Goal: Transaction & Acquisition: Book appointment/travel/reservation

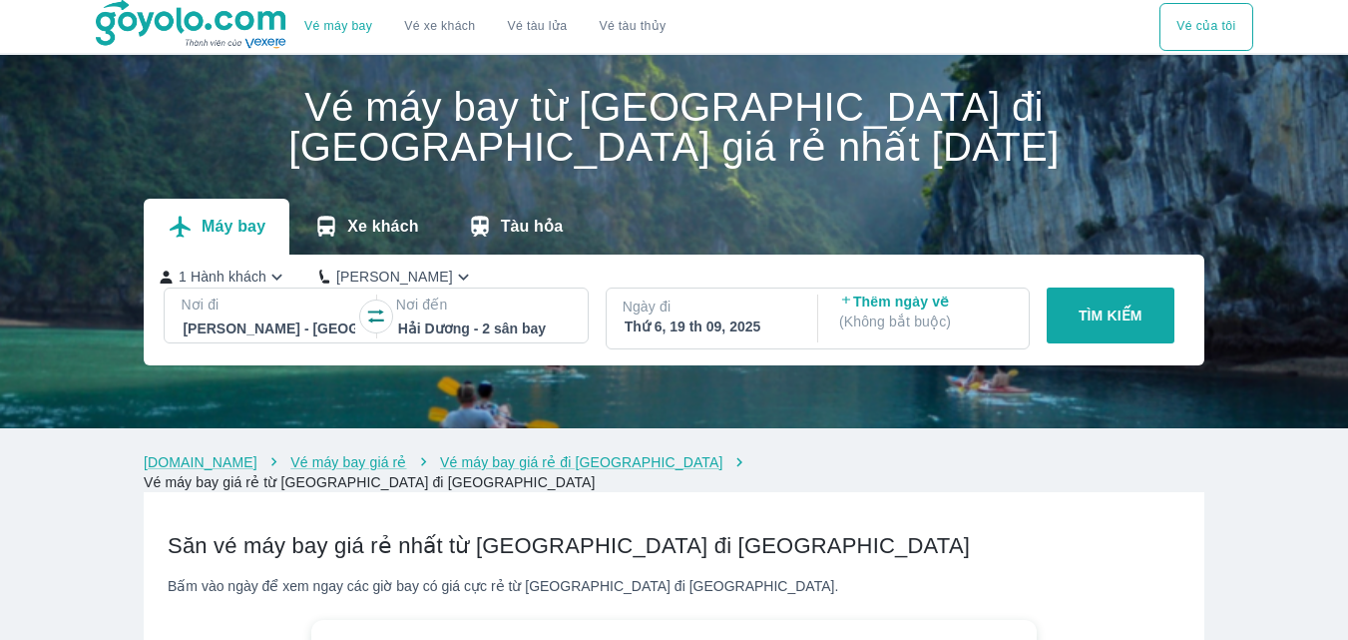
click at [332, 309] on p "Nơi đi" at bounding box center [269, 304] width 176 height 20
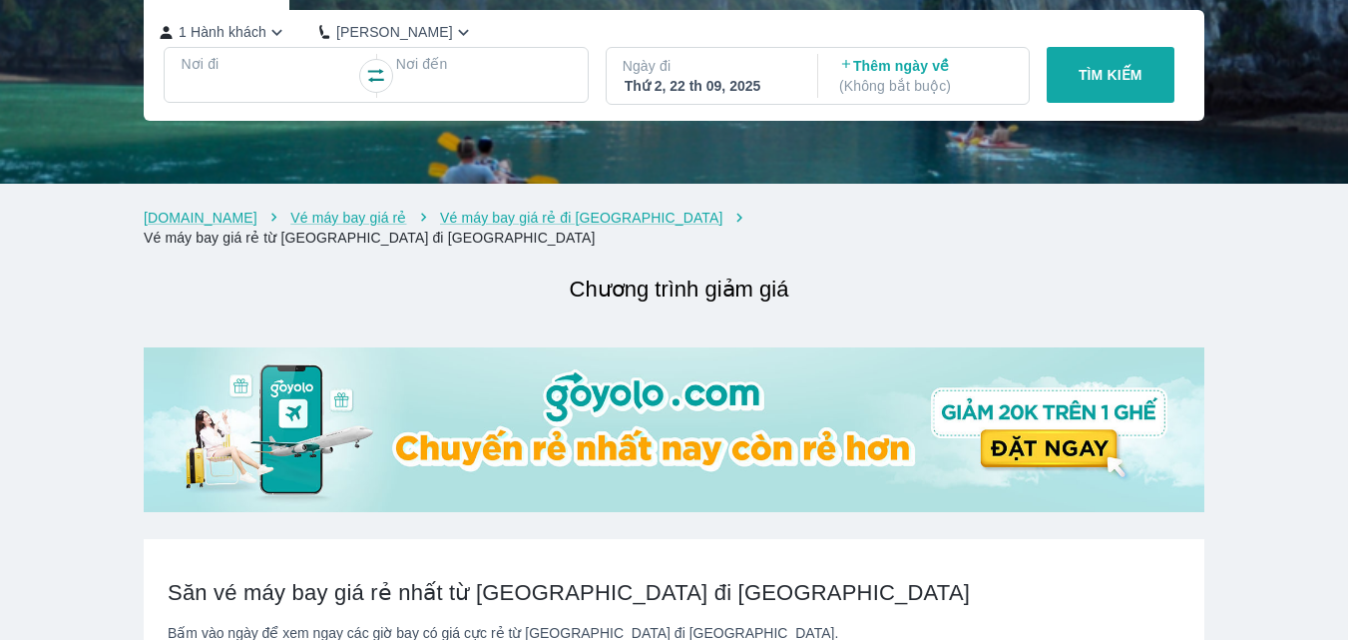
checkbox input "true"
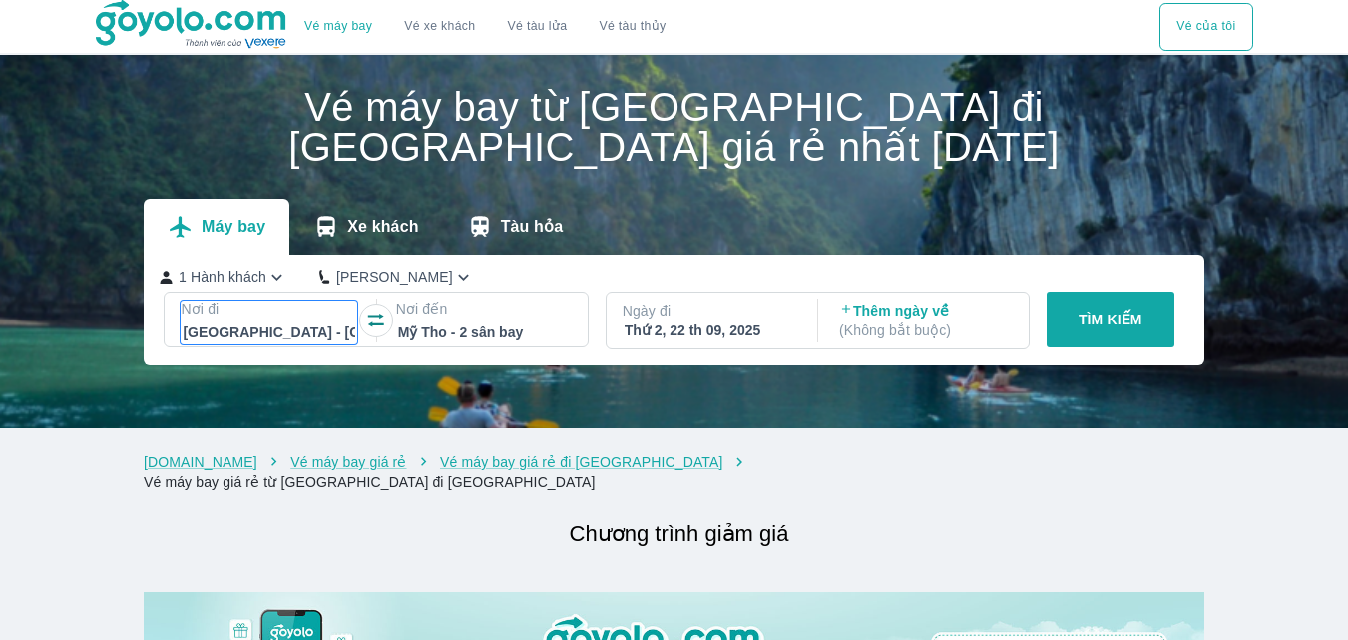
click at [322, 339] on div at bounding box center [269, 332] width 172 height 24
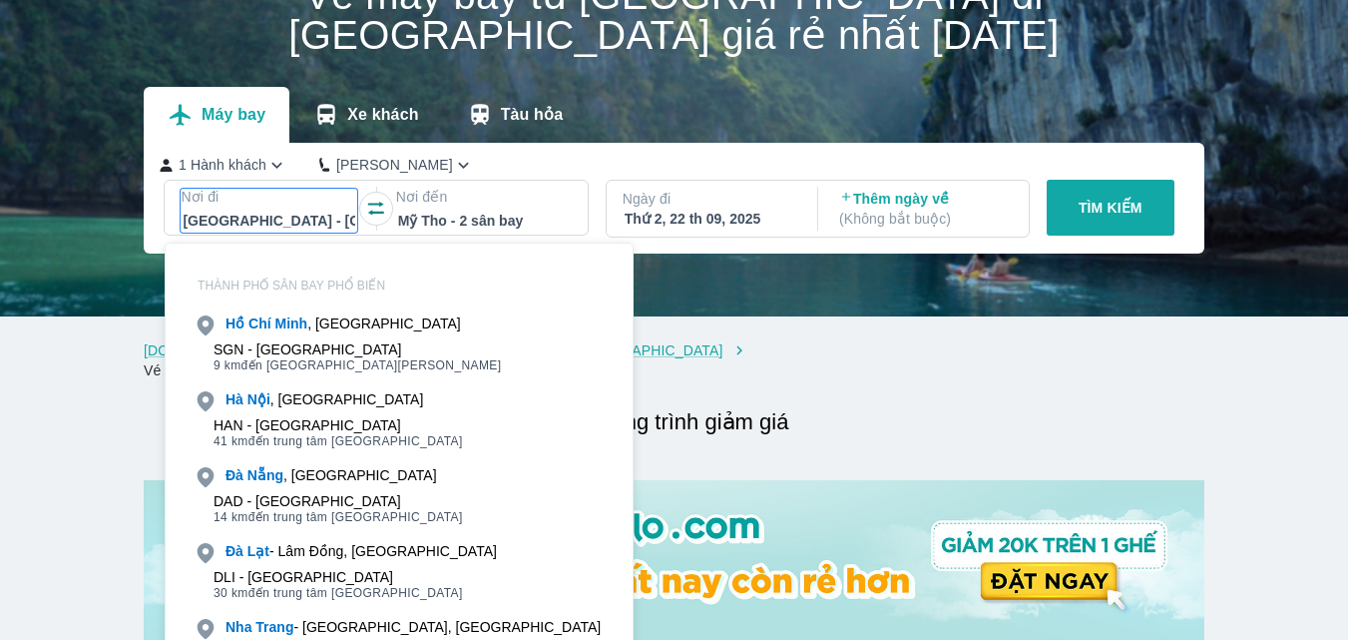
scroll to position [115, 0]
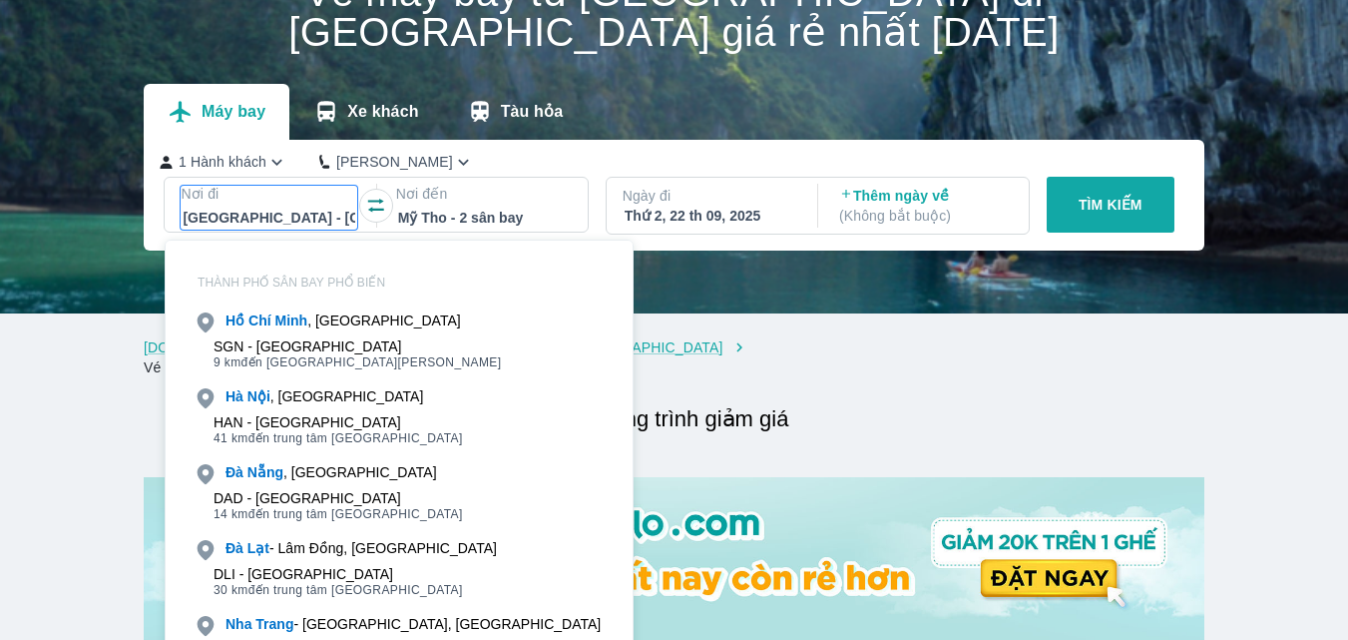
click at [350, 391] on div "[GEOGRAPHIC_DATA] , [GEOGRAPHIC_DATA]" at bounding box center [399, 396] width 435 height 28
click at [294, 399] on div "[GEOGRAPHIC_DATA] , [GEOGRAPHIC_DATA]" at bounding box center [325, 396] width 198 height 20
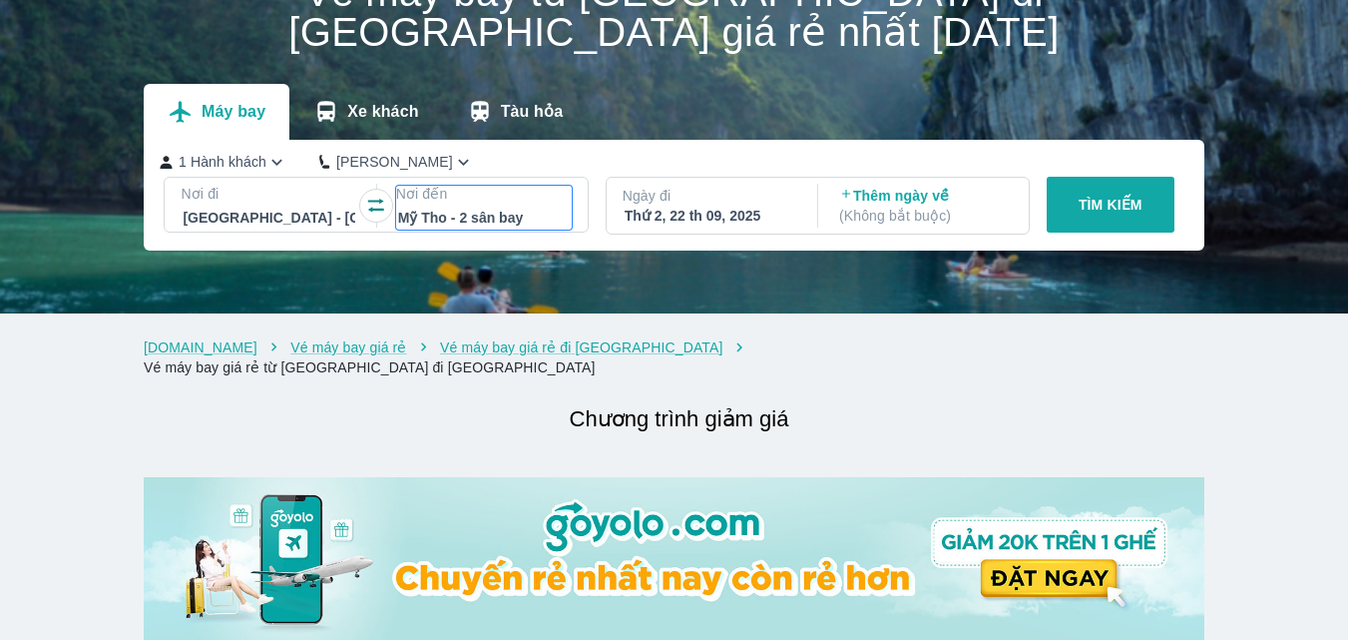
click at [532, 204] on p "Nơi đến" at bounding box center [484, 194] width 176 height 20
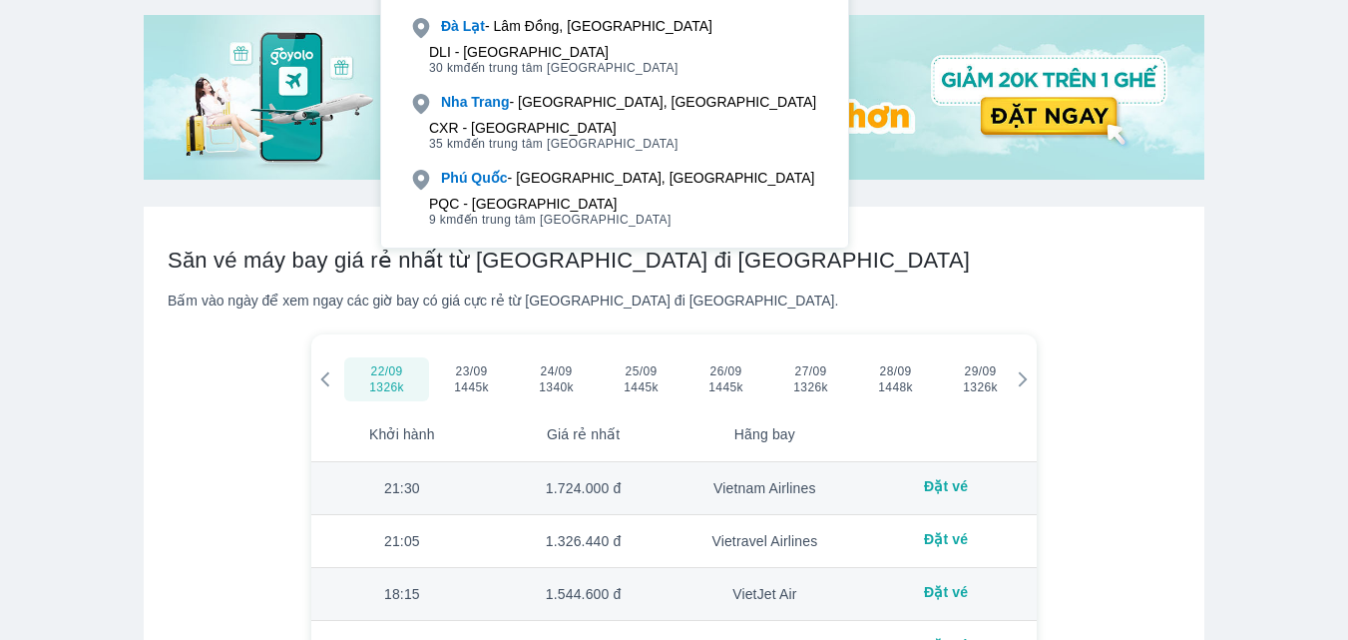
scroll to position [647, 0]
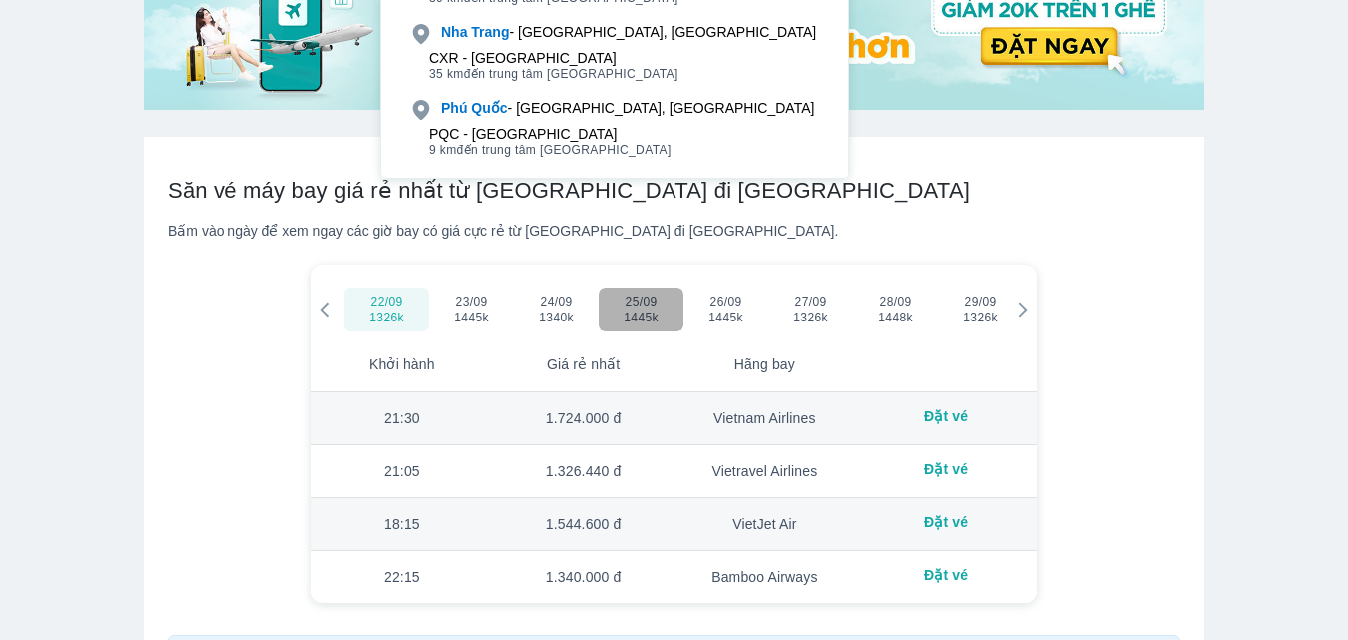
click at [661, 309] on span "1445k" at bounding box center [642, 317] width 60 height 16
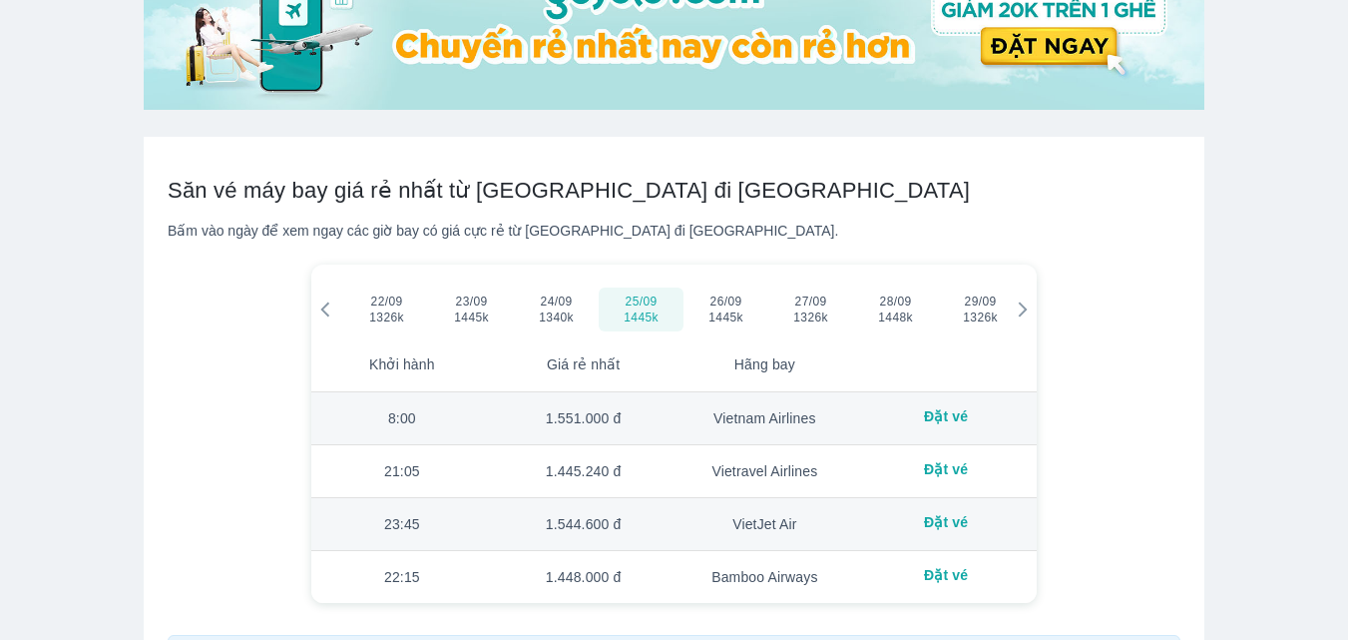
click at [559, 309] on span "1340k" at bounding box center [557, 317] width 60 height 16
click at [502, 312] on button "23/09 1445k" at bounding box center [471, 309] width 85 height 44
click at [440, 307] on div "23/09 1445k" at bounding box center [472, 309] width 80 height 32
click at [385, 316] on div "22/09 1326k" at bounding box center [380, 309] width 85 height 56
click at [406, 309] on span "1326k" at bounding box center [387, 317] width 60 height 16
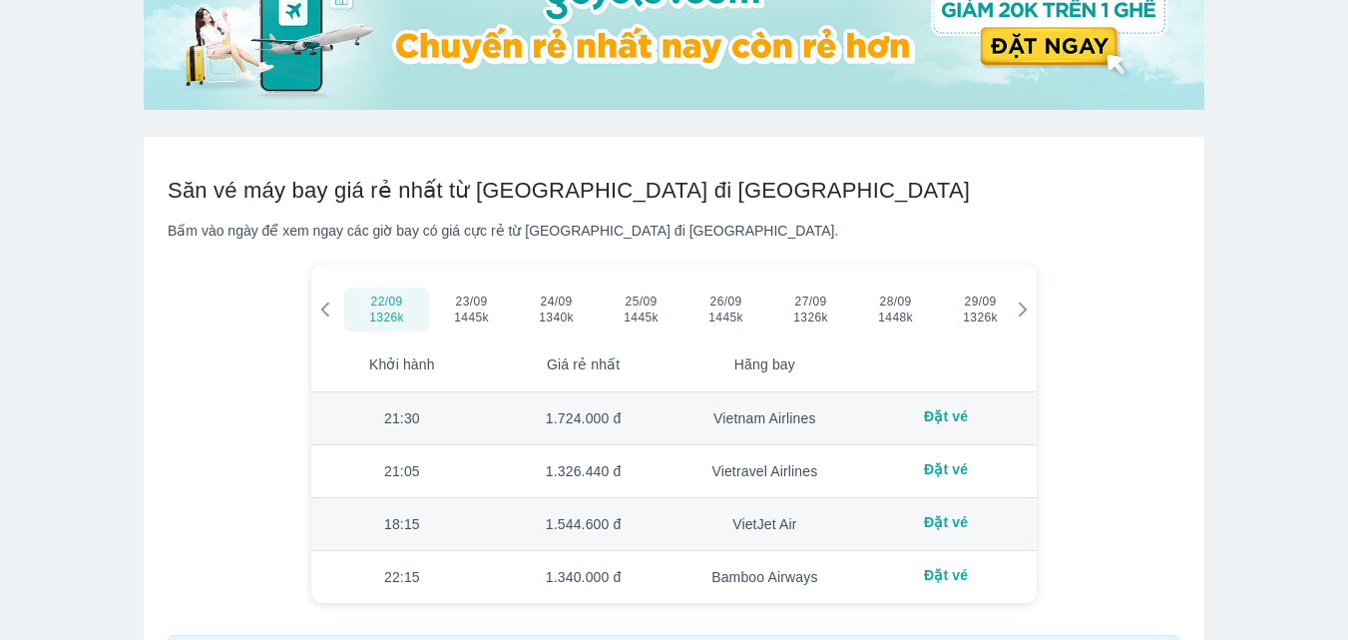
click at [1019, 300] on icon at bounding box center [1023, 309] width 18 height 18
click at [896, 318] on div "20/10 897k" at bounding box center [889, 309] width 85 height 56
click at [894, 309] on span "897k" at bounding box center [896, 317] width 60 height 16
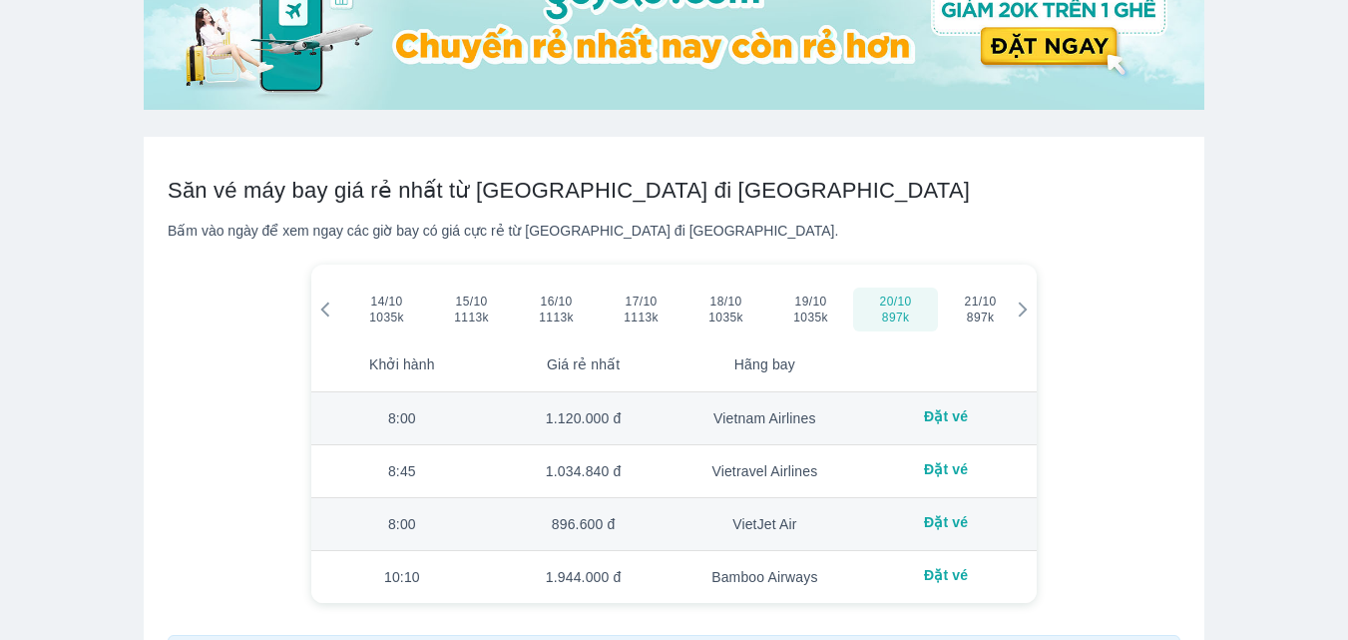
click at [948, 514] on div "Đặt vé" at bounding box center [946, 522] width 150 height 16
click at [747, 514] on div "VietJet Air" at bounding box center [766, 524] width 150 height 20
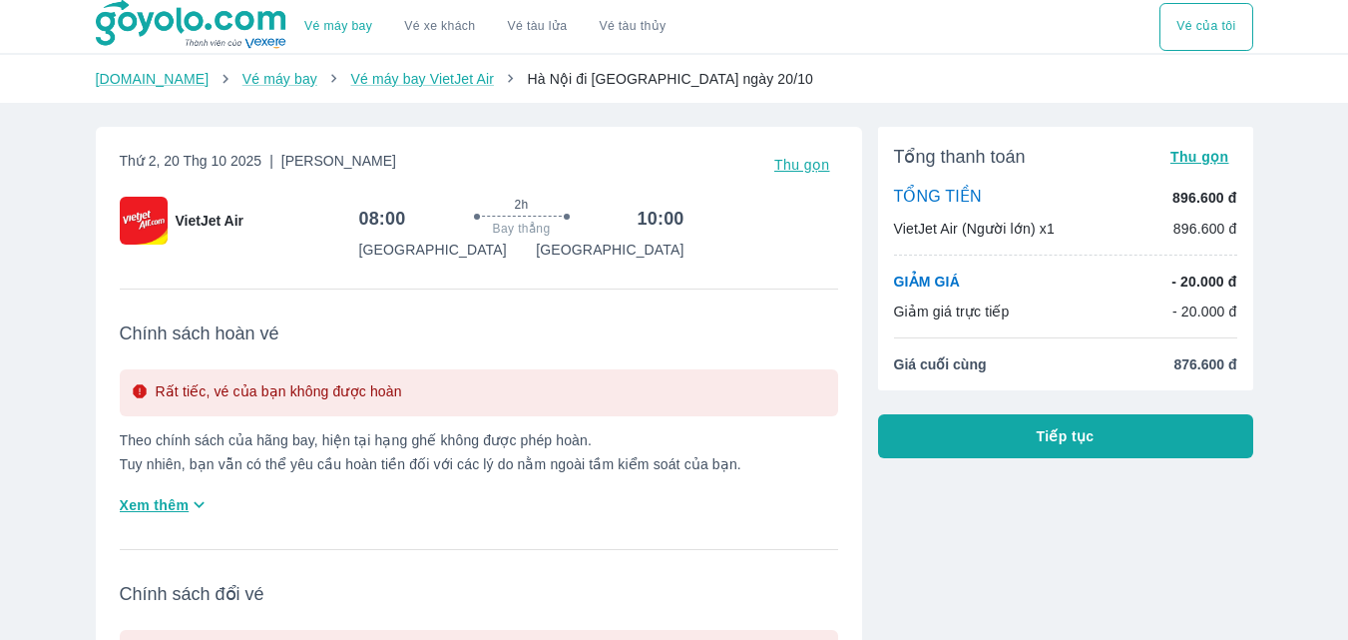
click at [805, 162] on span "Thu gọn" at bounding box center [802, 165] width 56 height 16
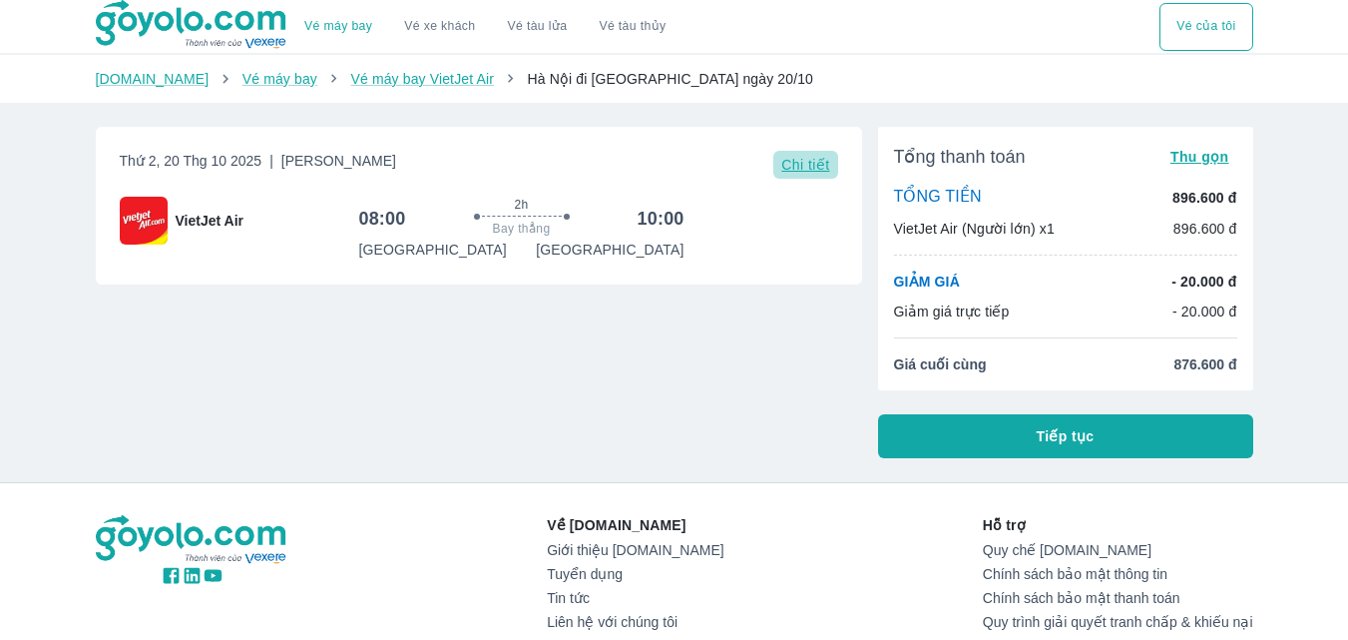
click at [805, 162] on span "Chi tiết" at bounding box center [805, 165] width 48 height 16
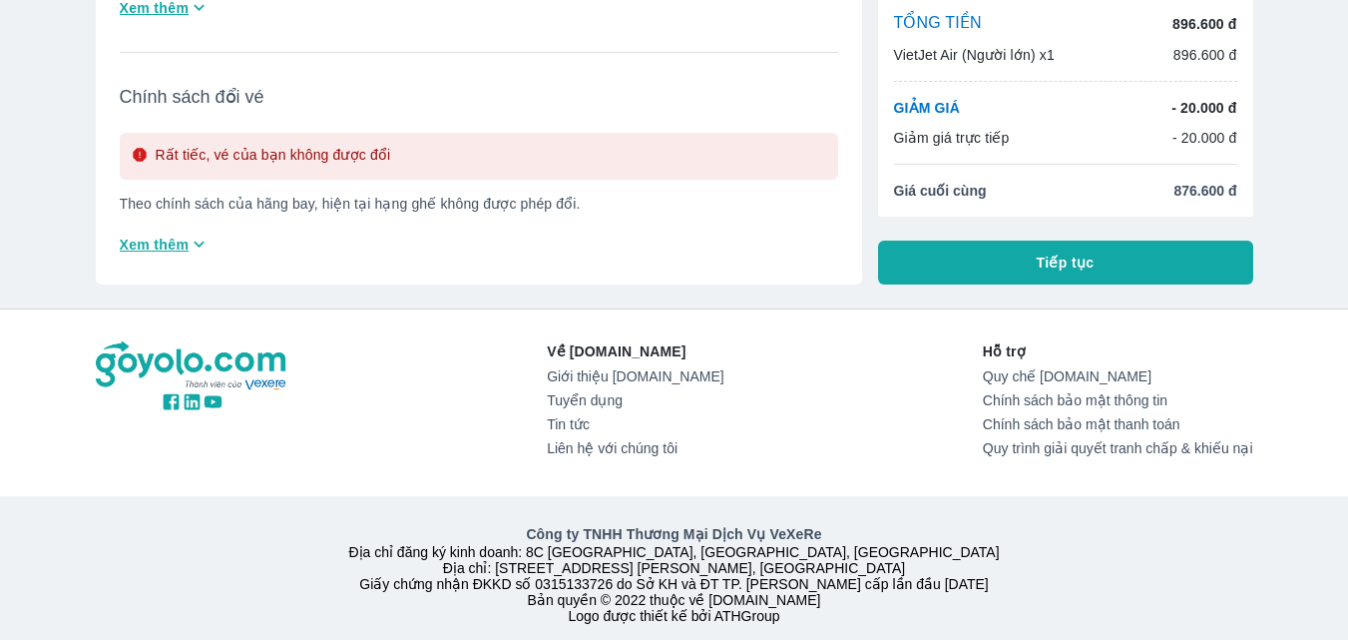
scroll to position [532, 0]
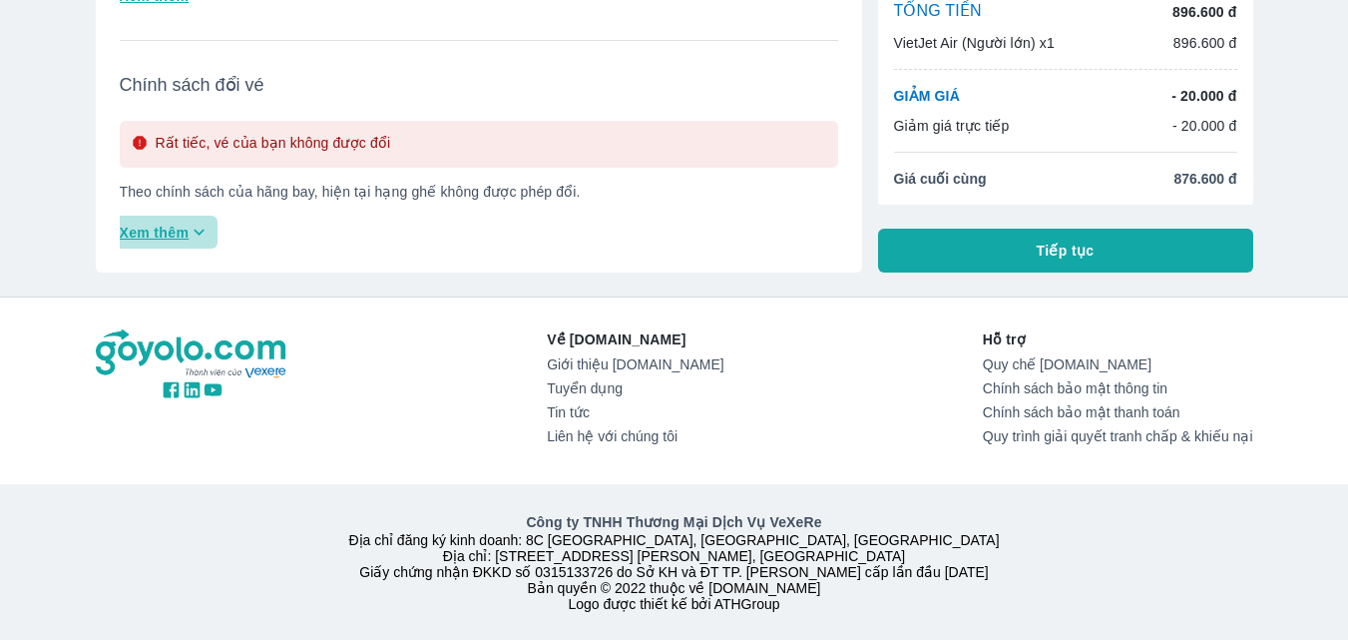
click at [186, 223] on span "Xem thêm" at bounding box center [155, 233] width 70 height 20
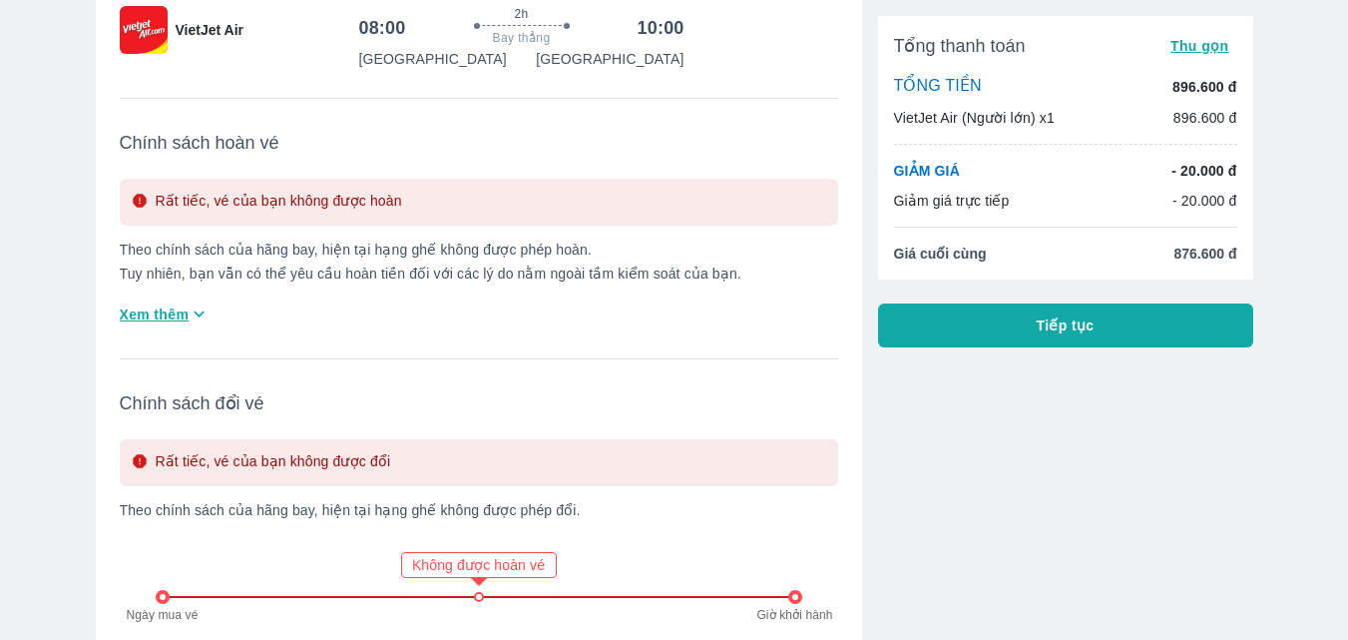
scroll to position [0, 0]
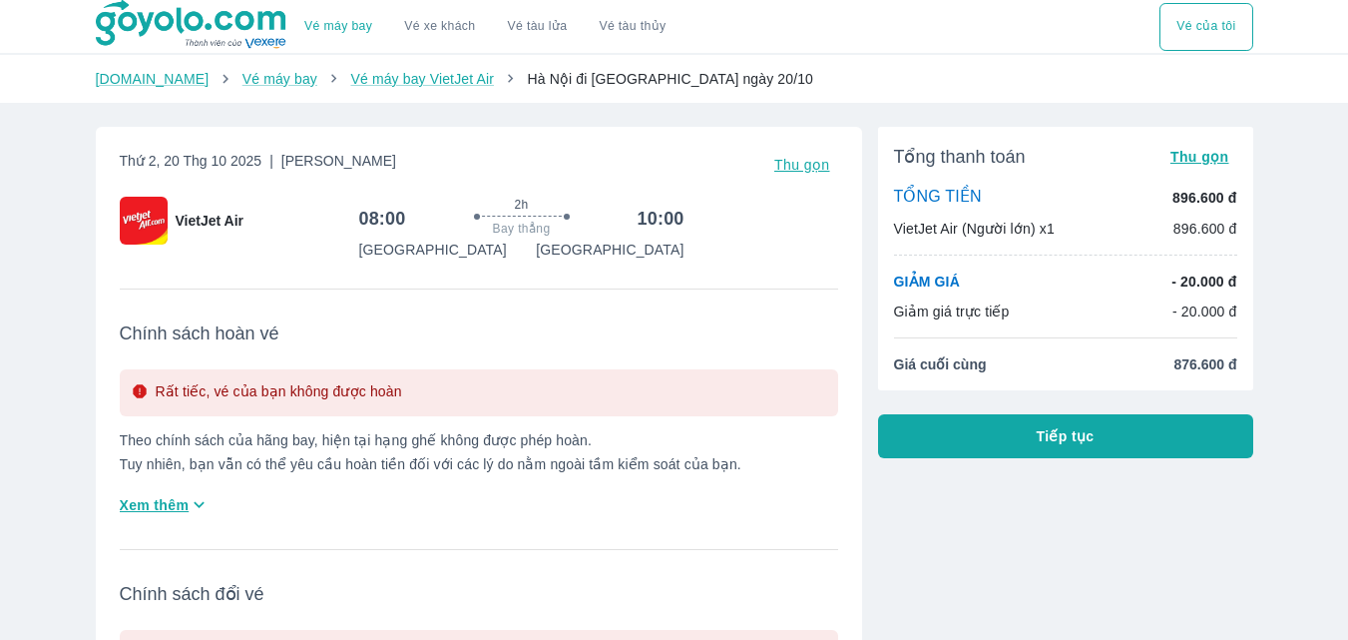
click at [172, 487] on div "Rất tiếc, vé của bạn không được hoàn Theo chính sách của hãng bay, hiện tại hạn…" at bounding box center [479, 445] width 719 height 152
click at [165, 500] on span "Xem thêm" at bounding box center [155, 505] width 70 height 20
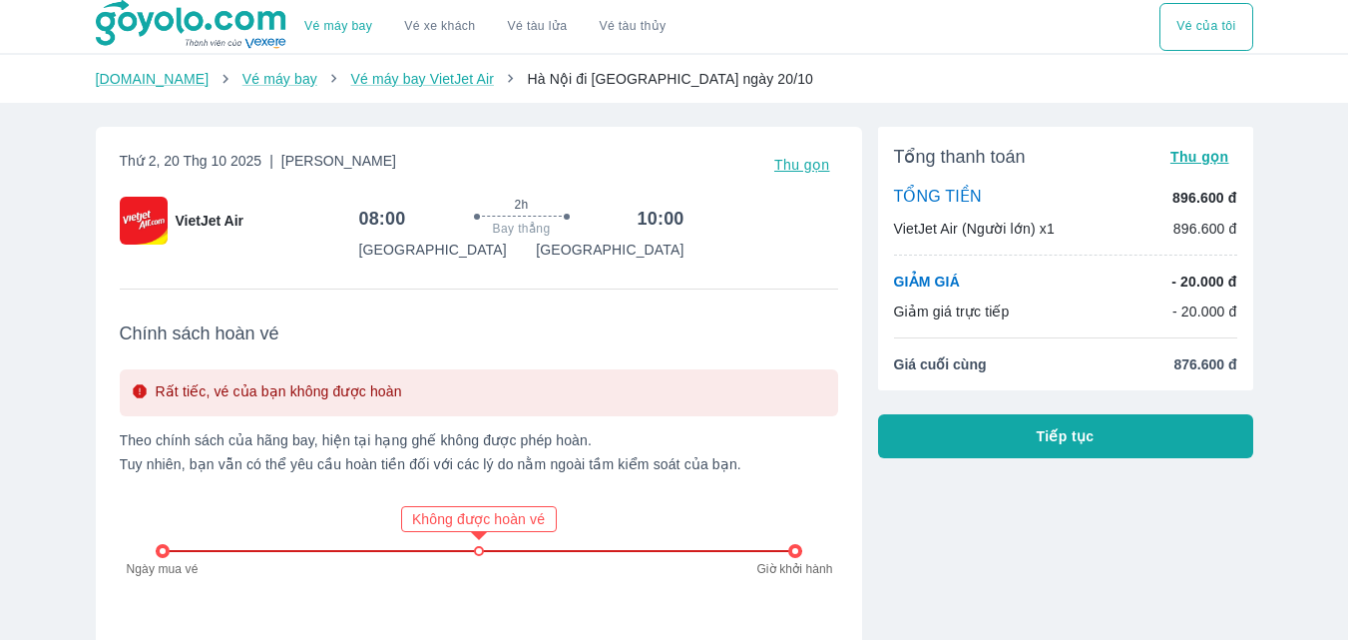
drag, startPoint x: 487, startPoint y: 550, endPoint x: 456, endPoint y: 558, distance: 31.9
click at [456, 558] on div "Ngày mua vé Không được hoàn vé Giờ khởi hành" at bounding box center [479, 550] width 647 height 125
drag, startPoint x: 482, startPoint y: 550, endPoint x: 567, endPoint y: 497, distance: 100.0
click at [553, 529] on div "Không được hoàn vé" at bounding box center [479, 519] width 156 height 26
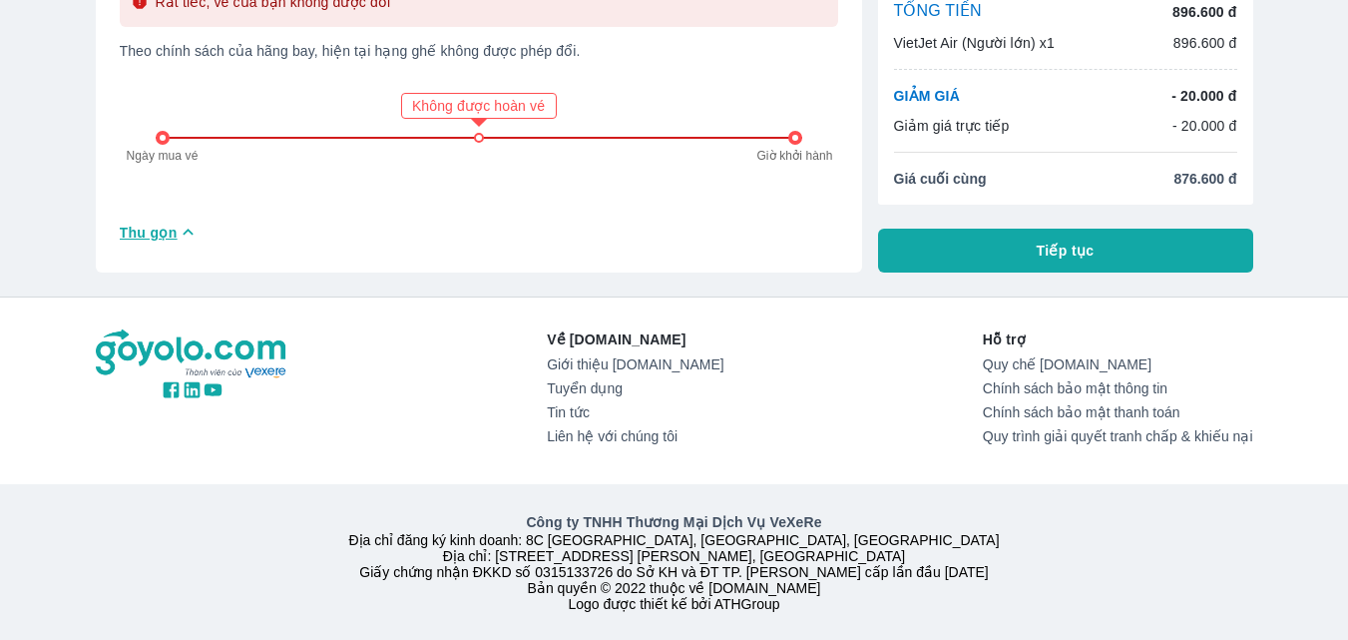
scroll to position [820, 0]
